Goal: Task Accomplishment & Management: Manage account settings

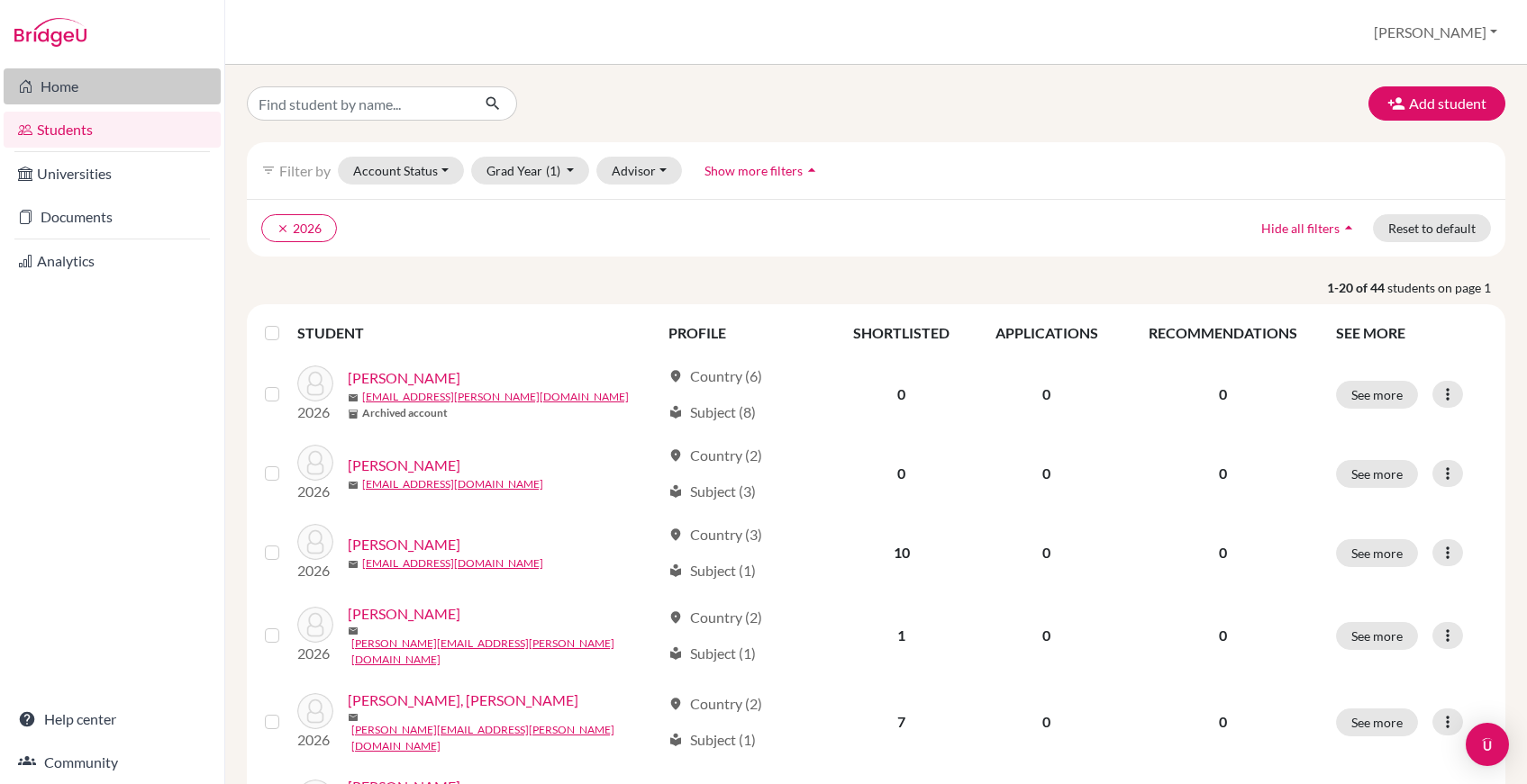
click at [131, 93] on link "Home" at bounding box center [113, 86] width 218 height 36
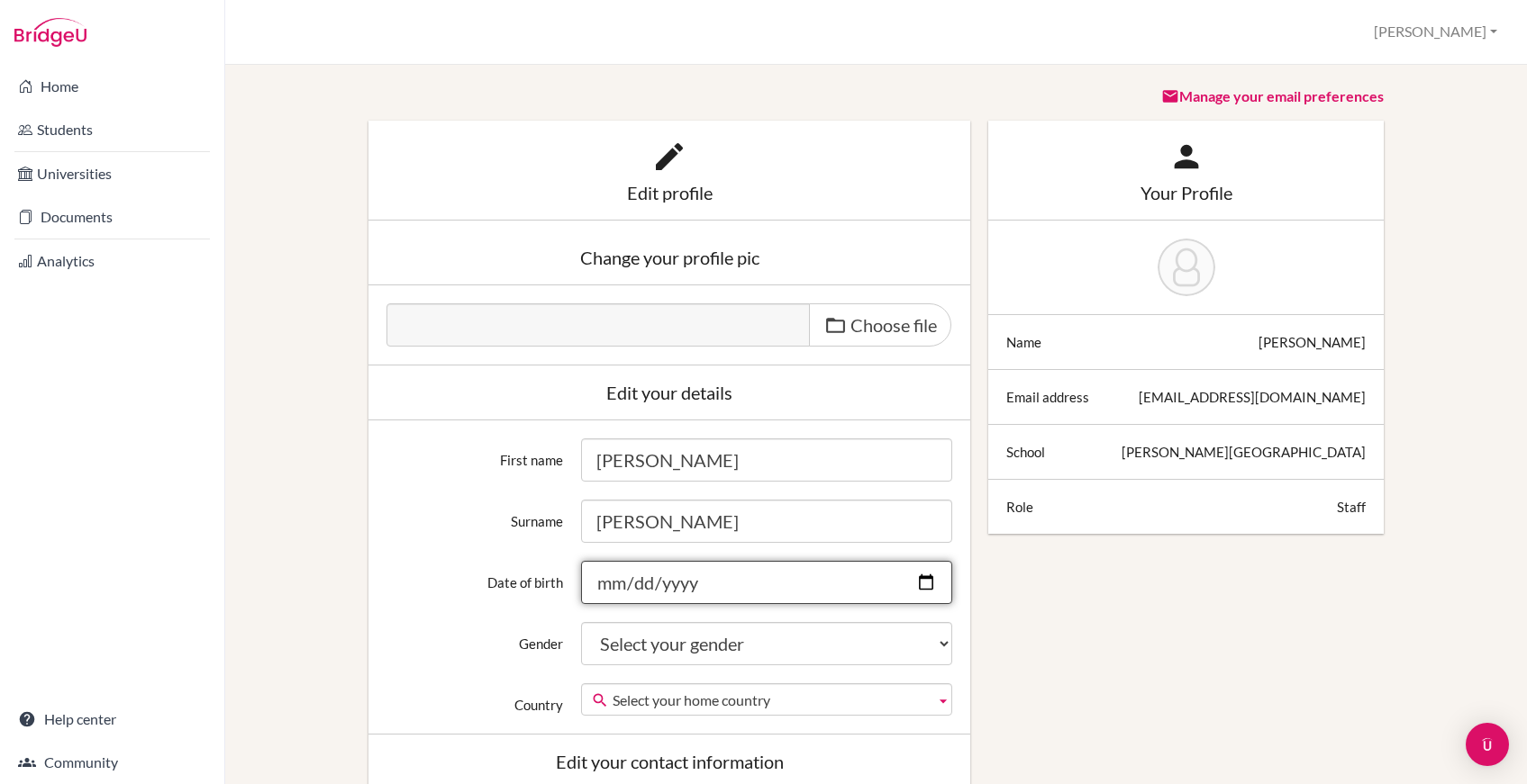
click at [929, 581] on input "Date of birth" at bounding box center [766, 583] width 371 height 44
type input "1986-08-03"
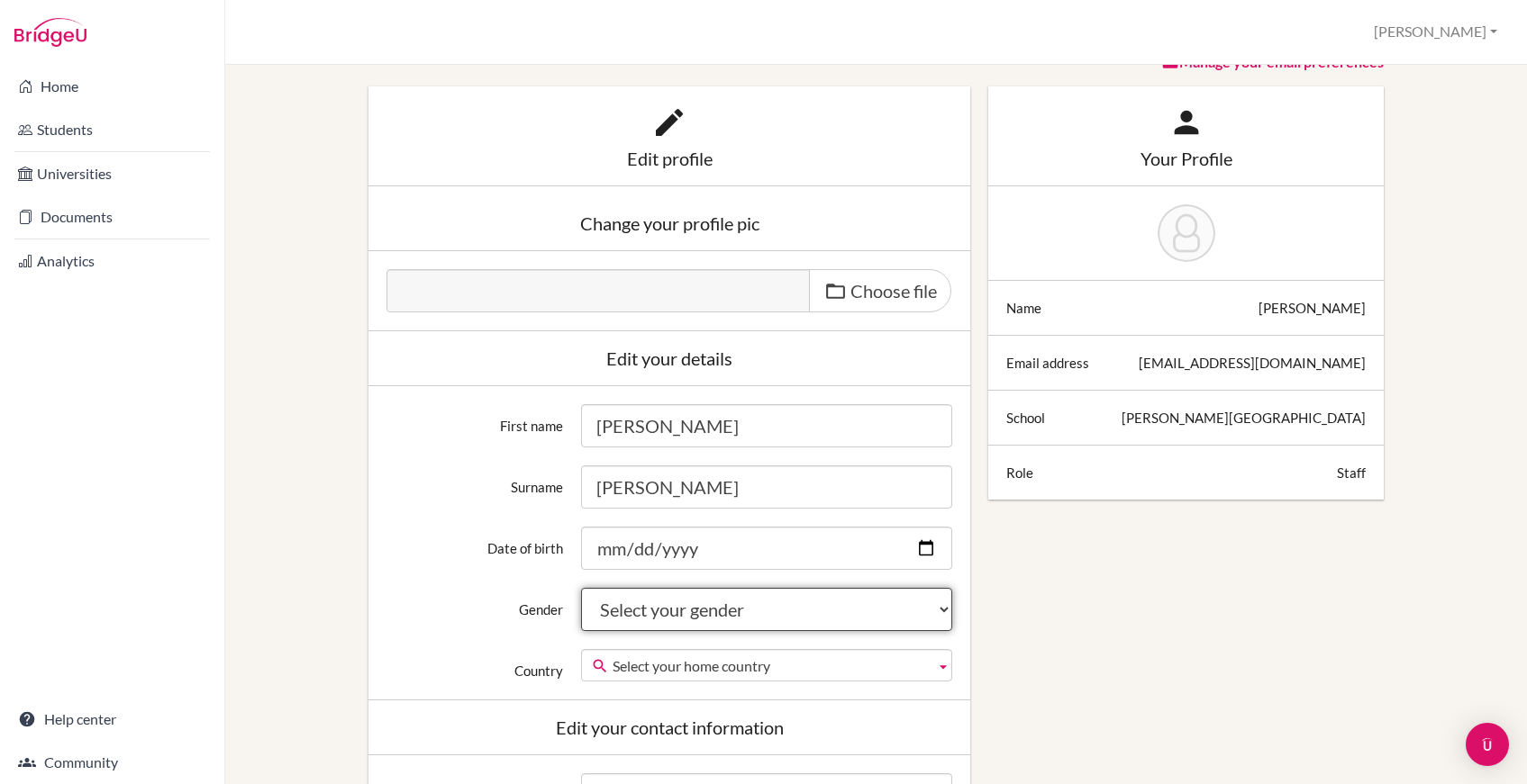
click at [798, 597] on select "Select your gender Female Male Neither" at bounding box center [766, 610] width 371 height 44
select select "female"
click at [582, 588] on select "Select your gender Female Male Neither" at bounding box center [766, 610] width 371 height 44
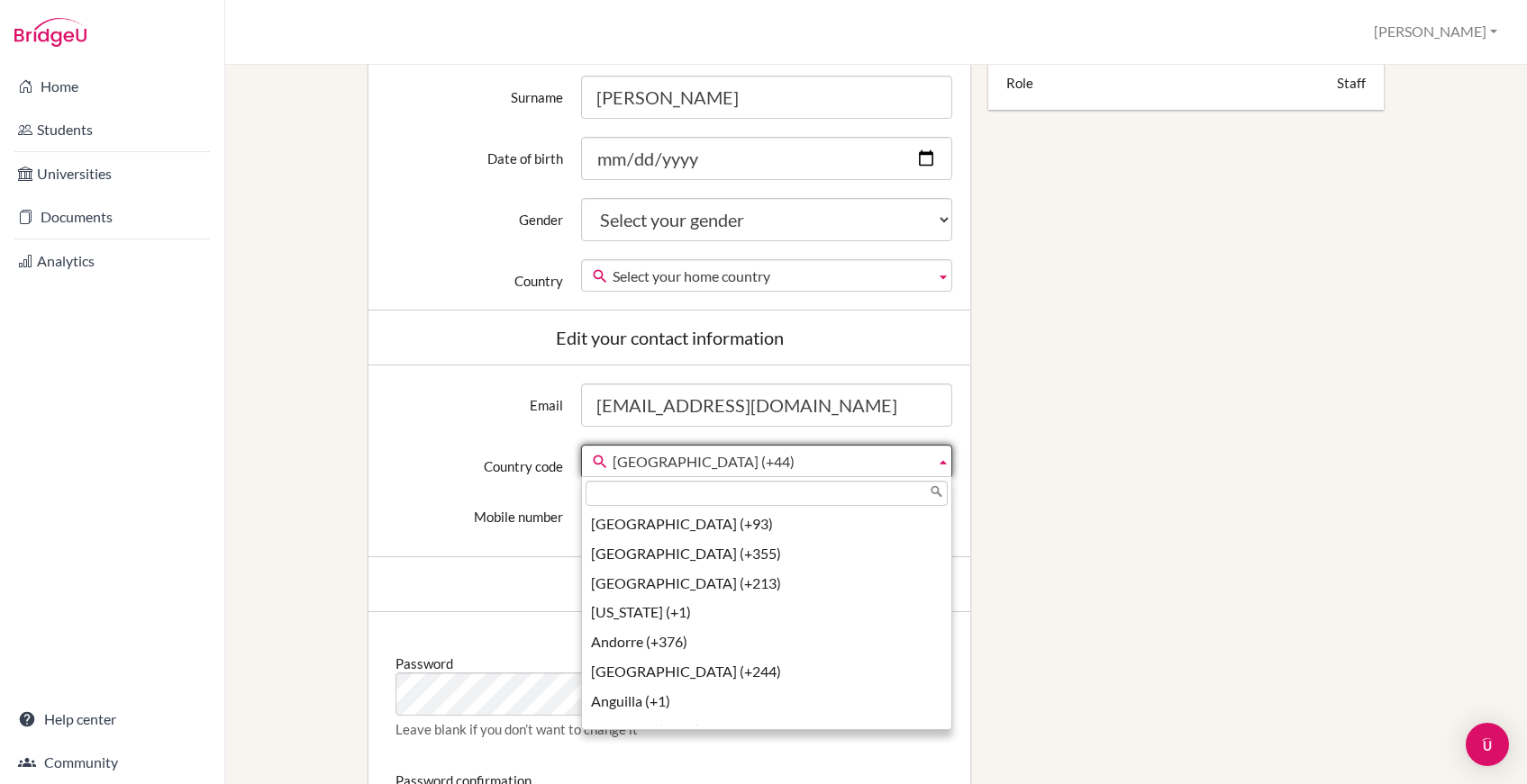
scroll to position [6648, 0]
click at [778, 463] on span "United Kingdom (+44)" at bounding box center [769, 462] width 315 height 33
click at [723, 498] on input "text" at bounding box center [766, 493] width 362 height 26
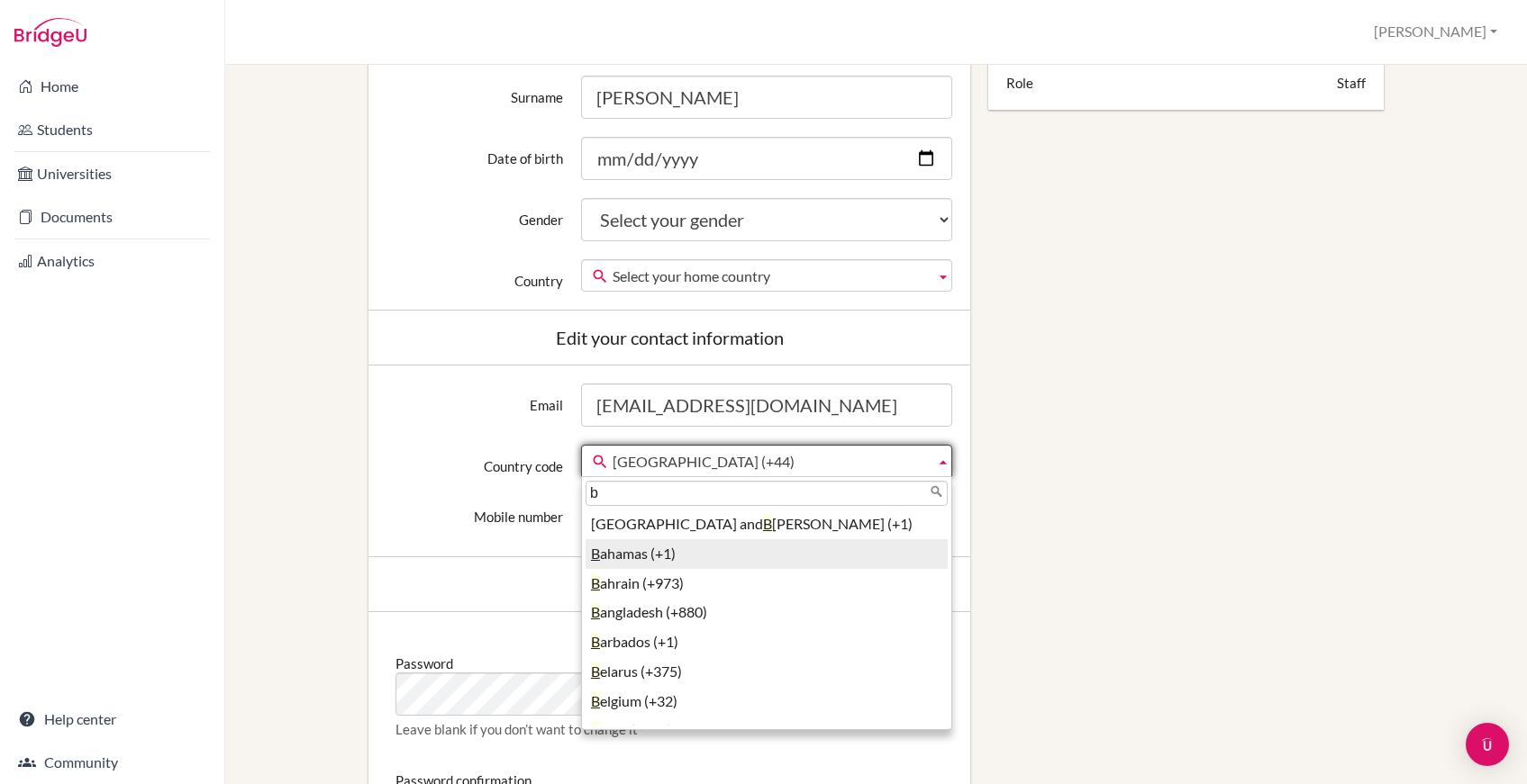
type input "b"
click at [609, 555] on li "B ahamas (+1)" at bounding box center [766, 555] width 362 height 30
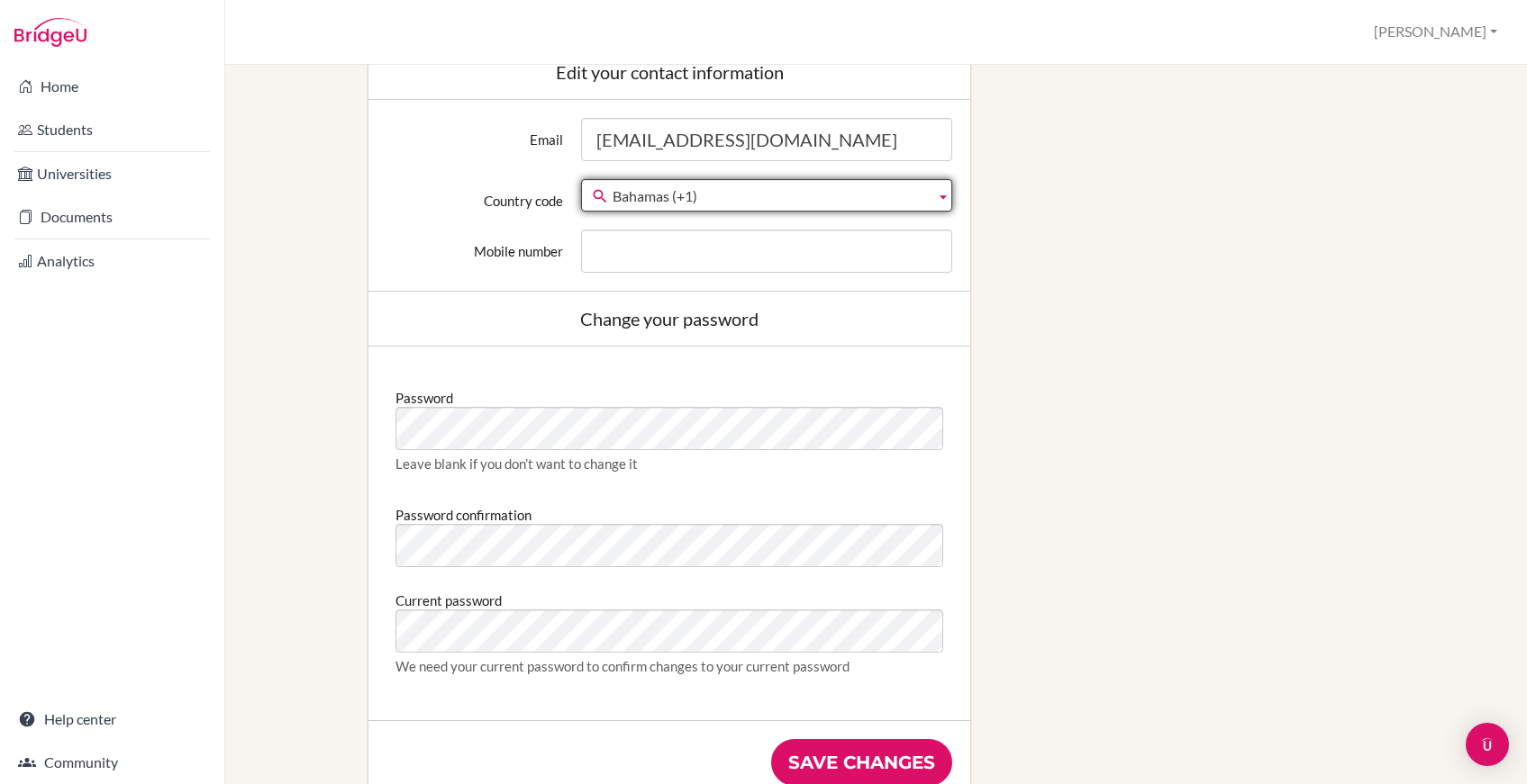
scroll to position [739, 0]
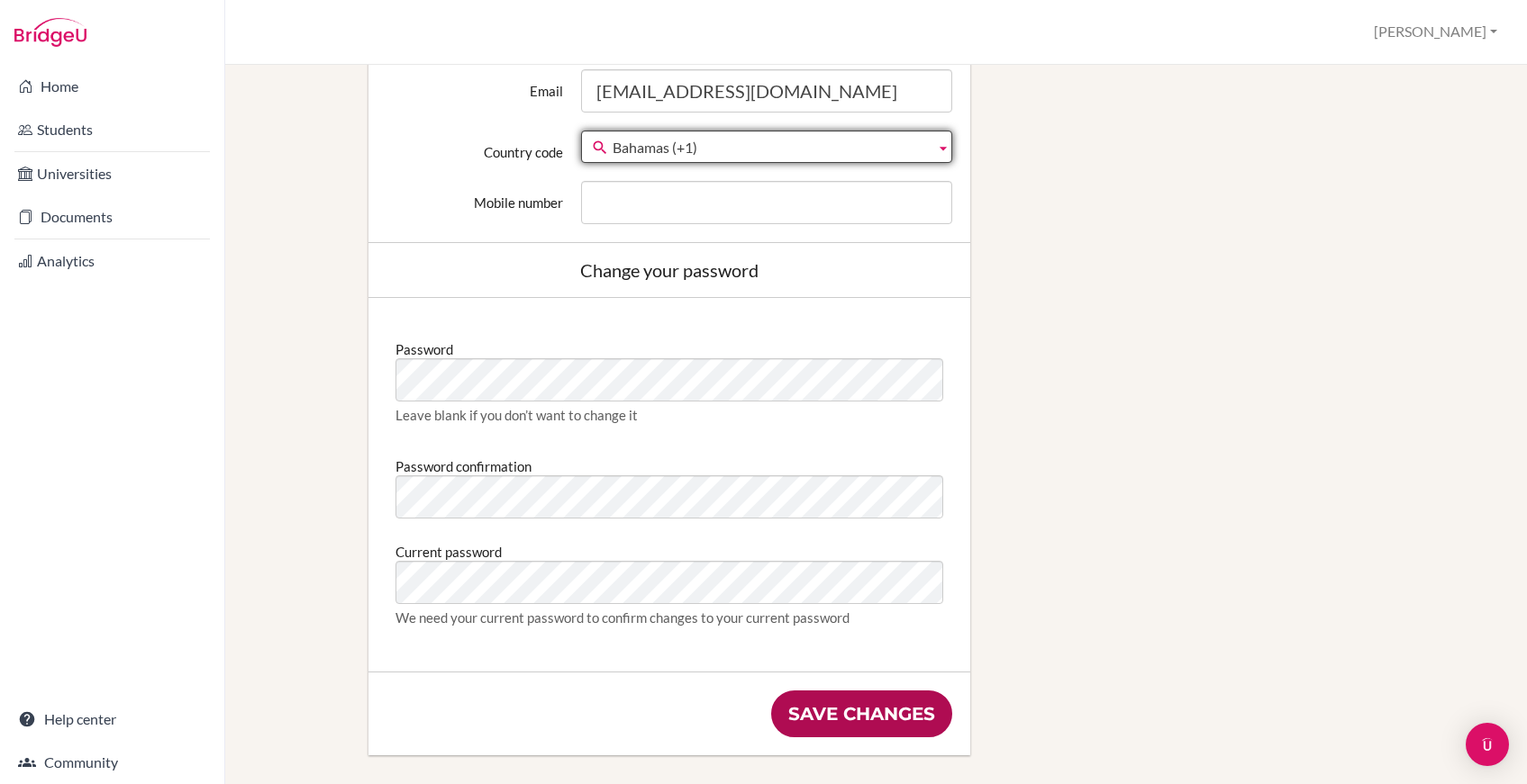
click at [834, 726] on input "Save changes" at bounding box center [861, 714] width 181 height 46
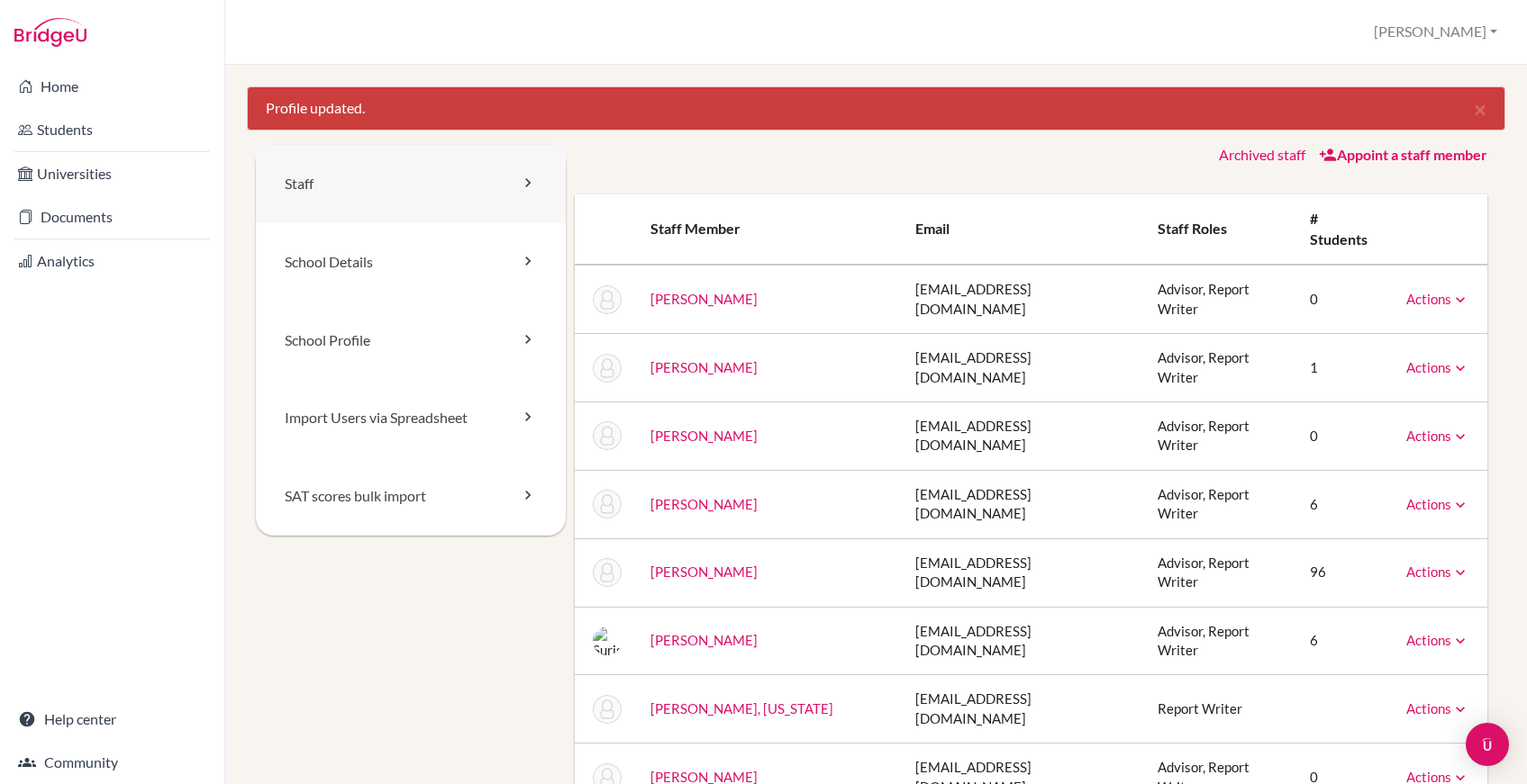
click at [526, 185] on icon at bounding box center [528, 183] width 18 height 18
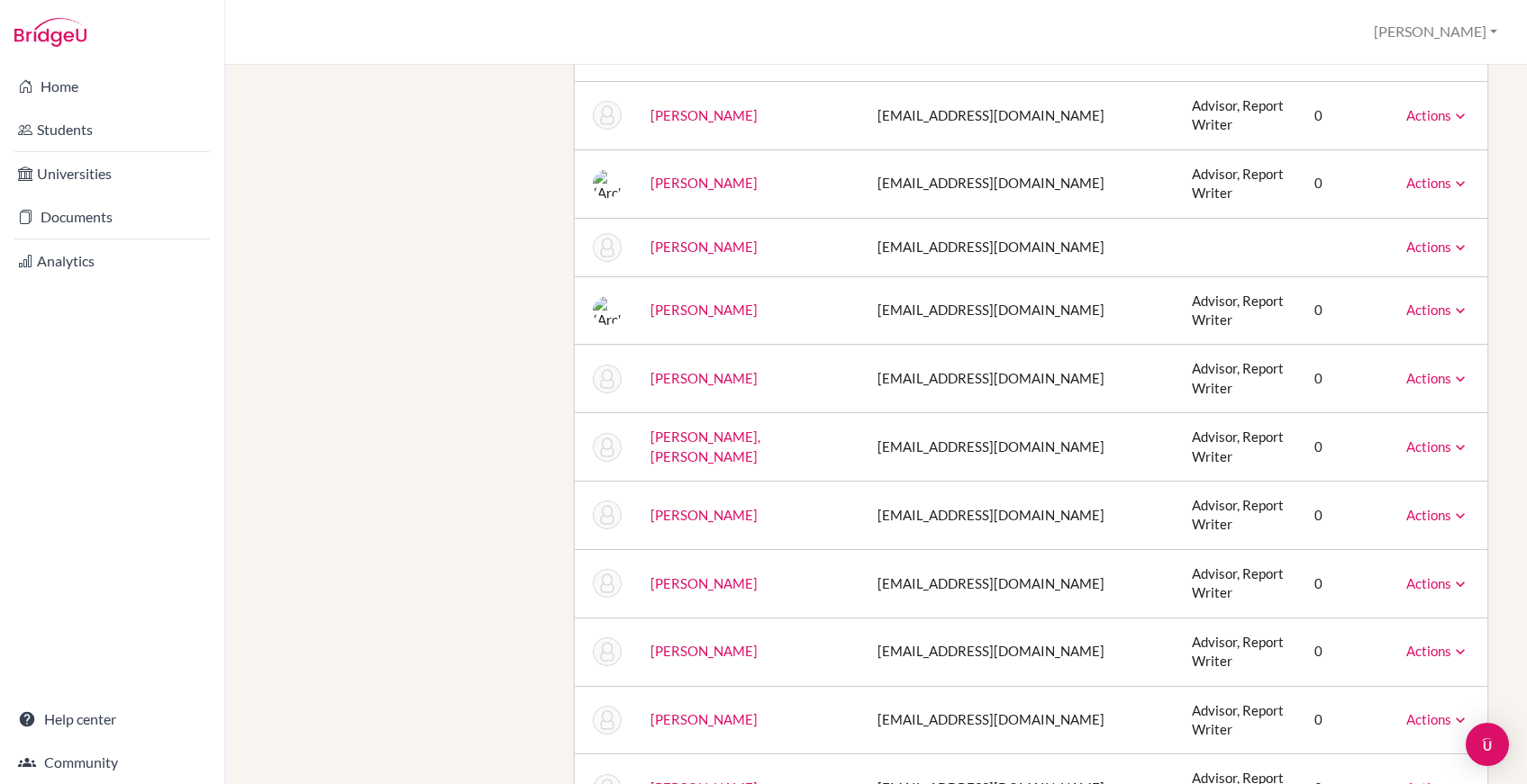
scroll to position [2290, 0]
click at [1499, 543] on div "Staff School Details School Profile Import Users via Spreadsheet SAT scores bul…" at bounding box center [876, 9] width 1259 height 4424
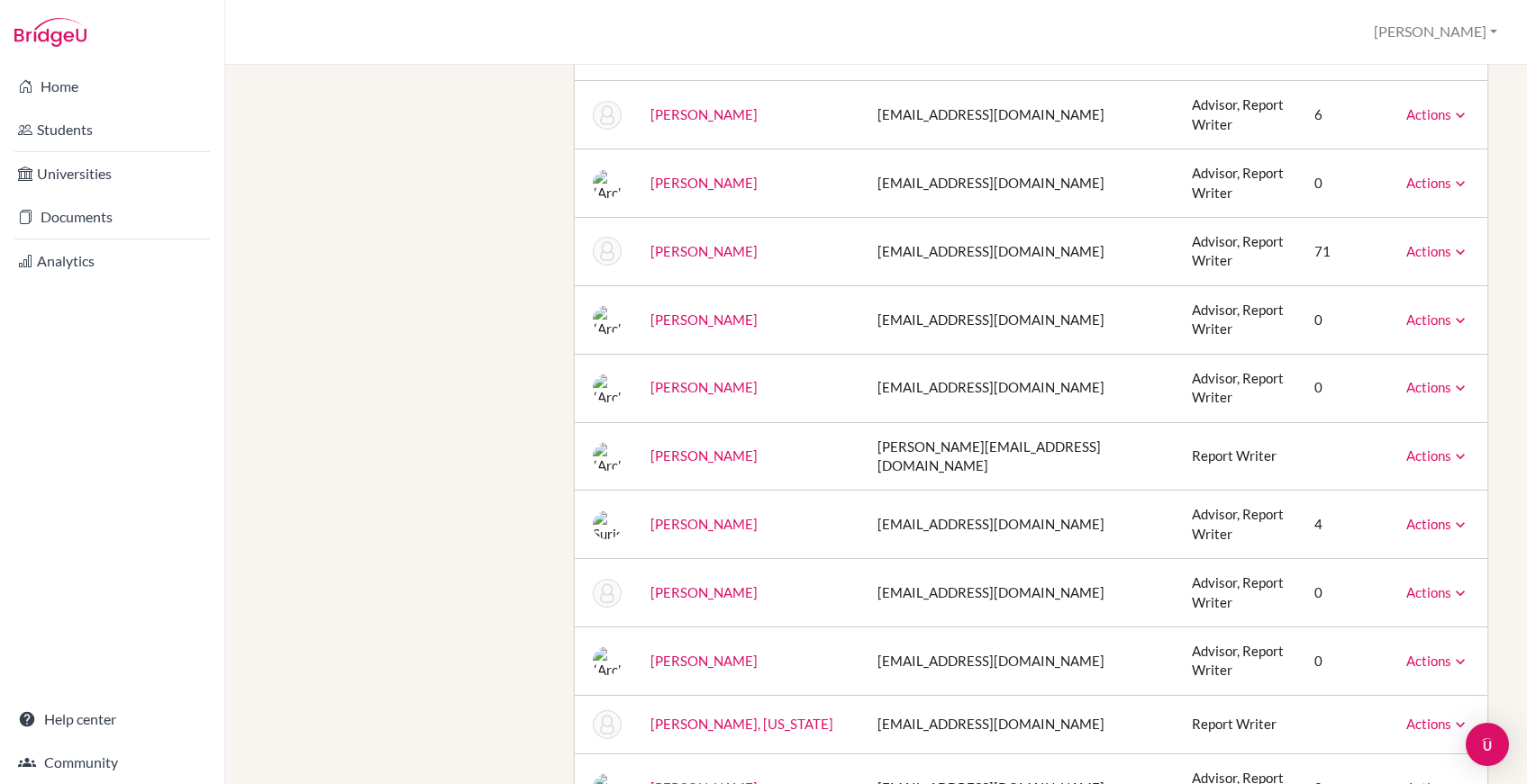
scroll to position [0, 0]
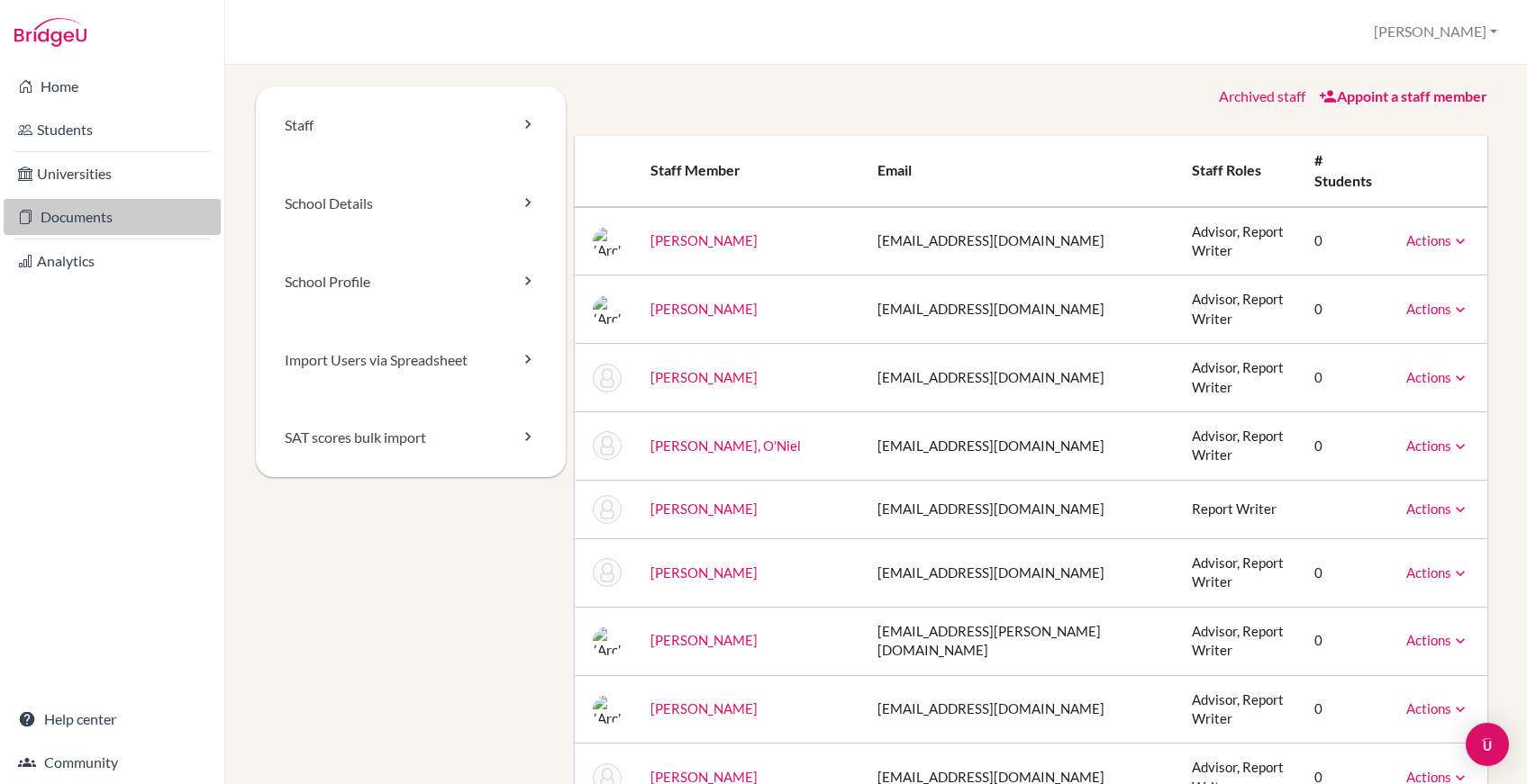
click at [60, 215] on link "Documents" at bounding box center [113, 217] width 218 height 36
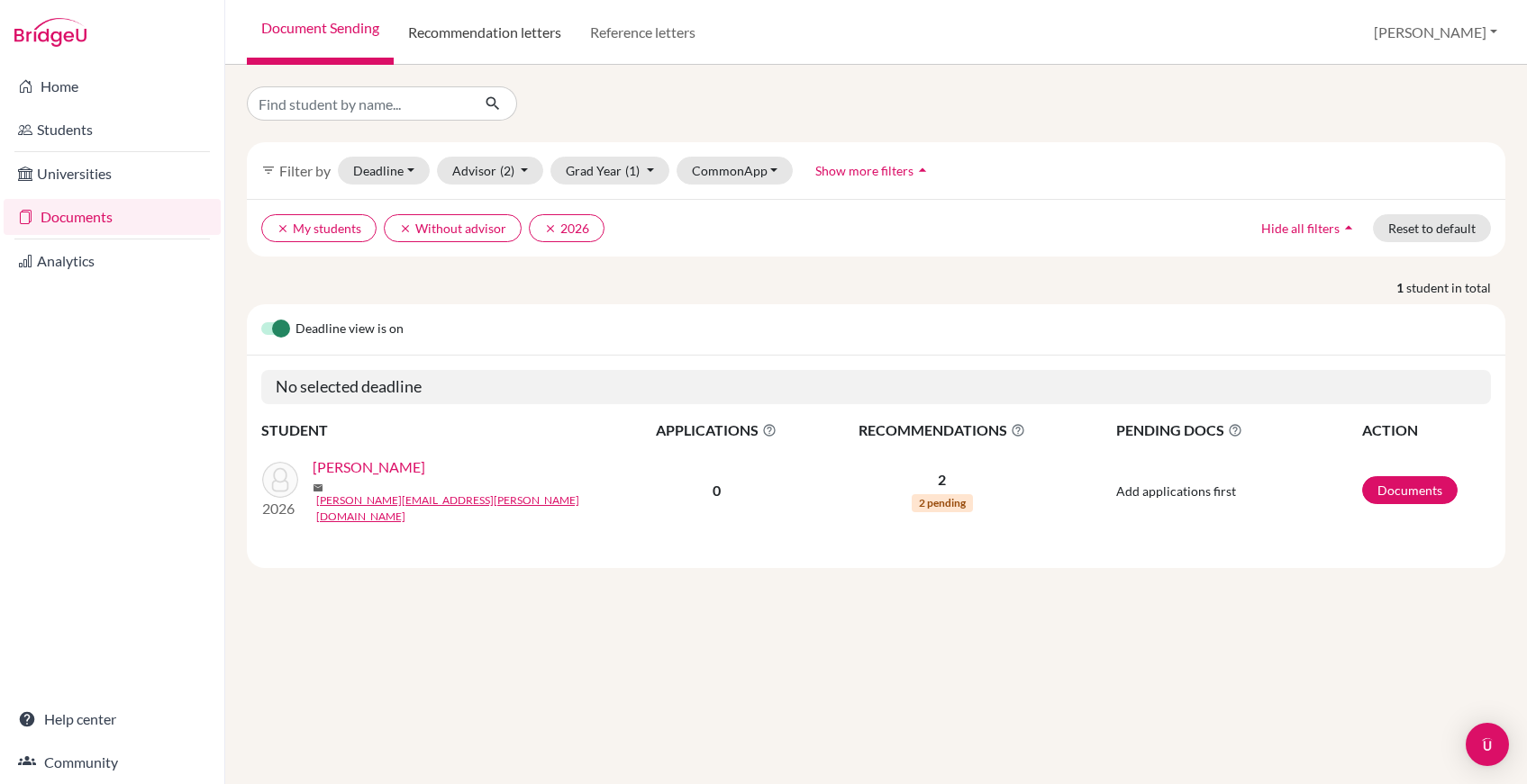
click at [464, 37] on link "Recommendation letters" at bounding box center [485, 33] width 182 height 65
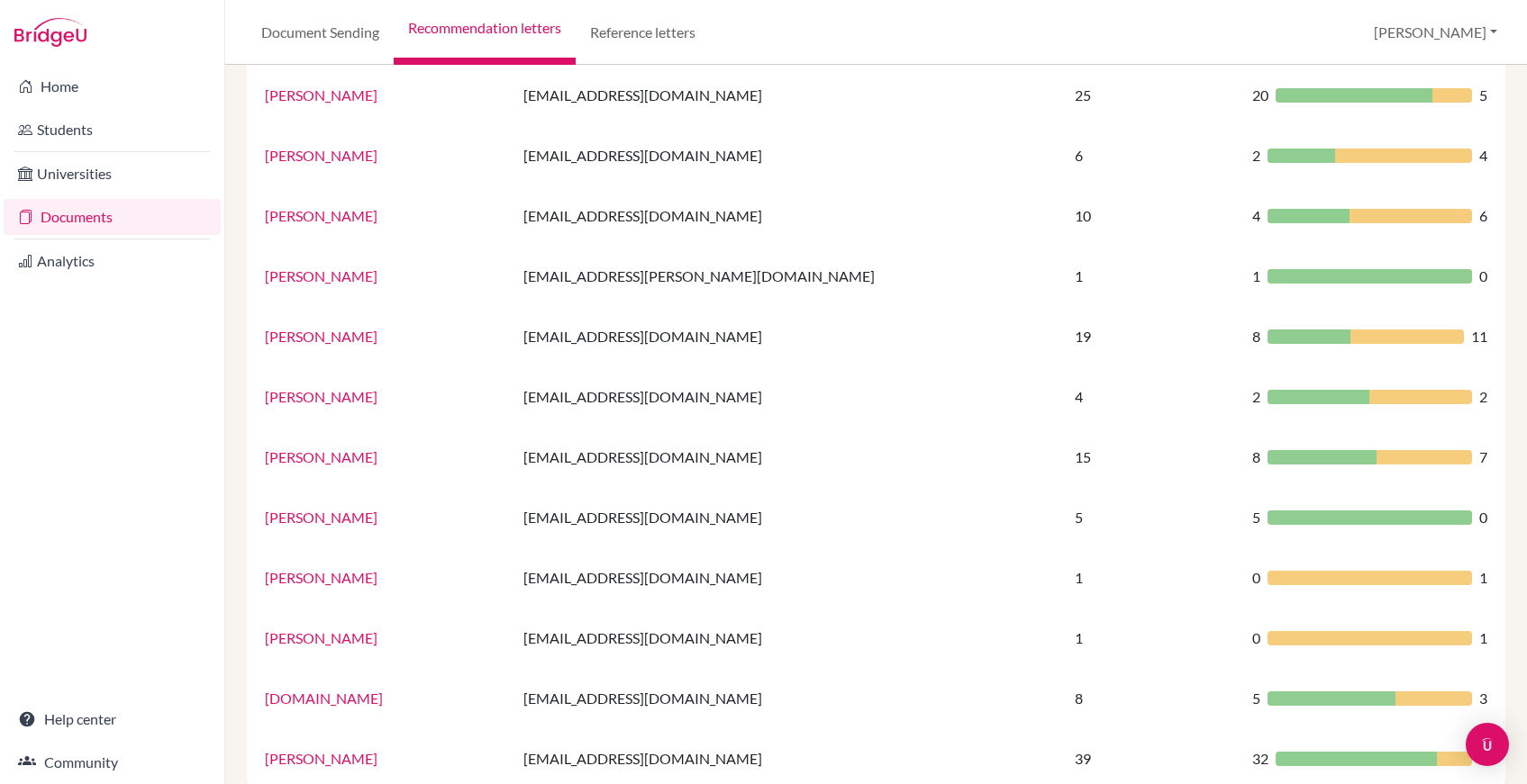
scroll to position [1076, 0]
